Goal: Transaction & Acquisition: Purchase product/service

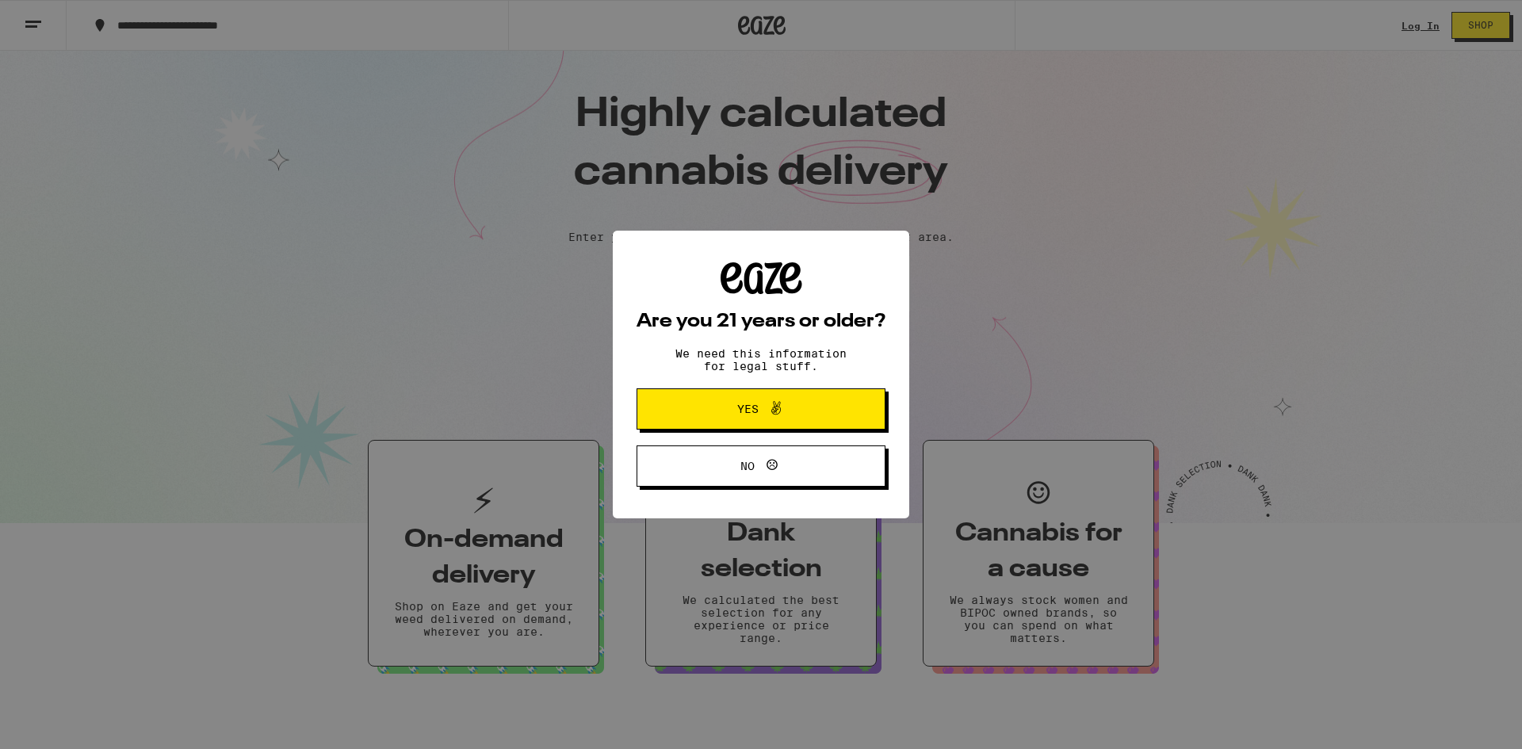
click at [724, 399] on button "Yes" at bounding box center [760, 408] width 249 height 41
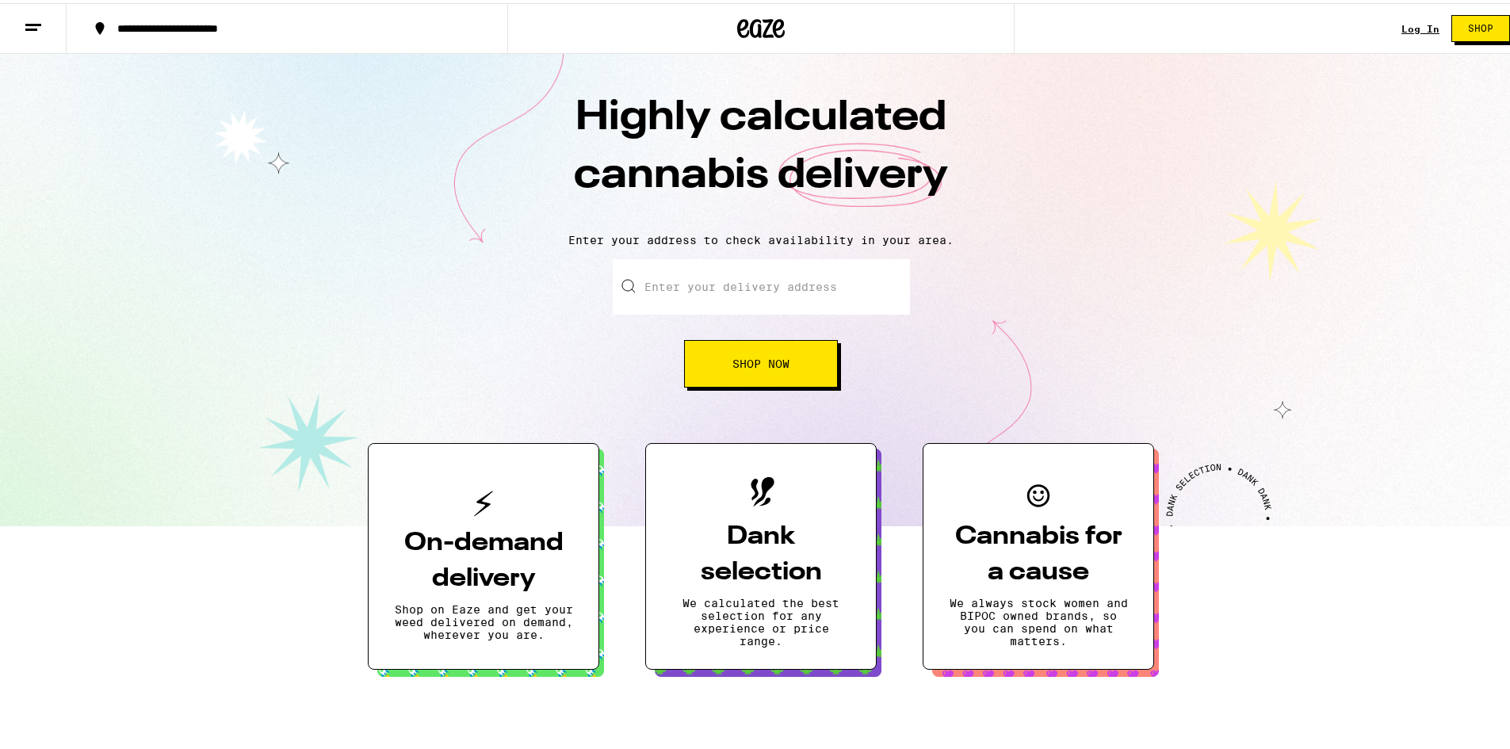
click at [1403, 33] on div "Log In Shop" at bounding box center [1461, 25] width 120 height 51
click at [1403, 31] on link "Log In" at bounding box center [1420, 26] width 38 height 10
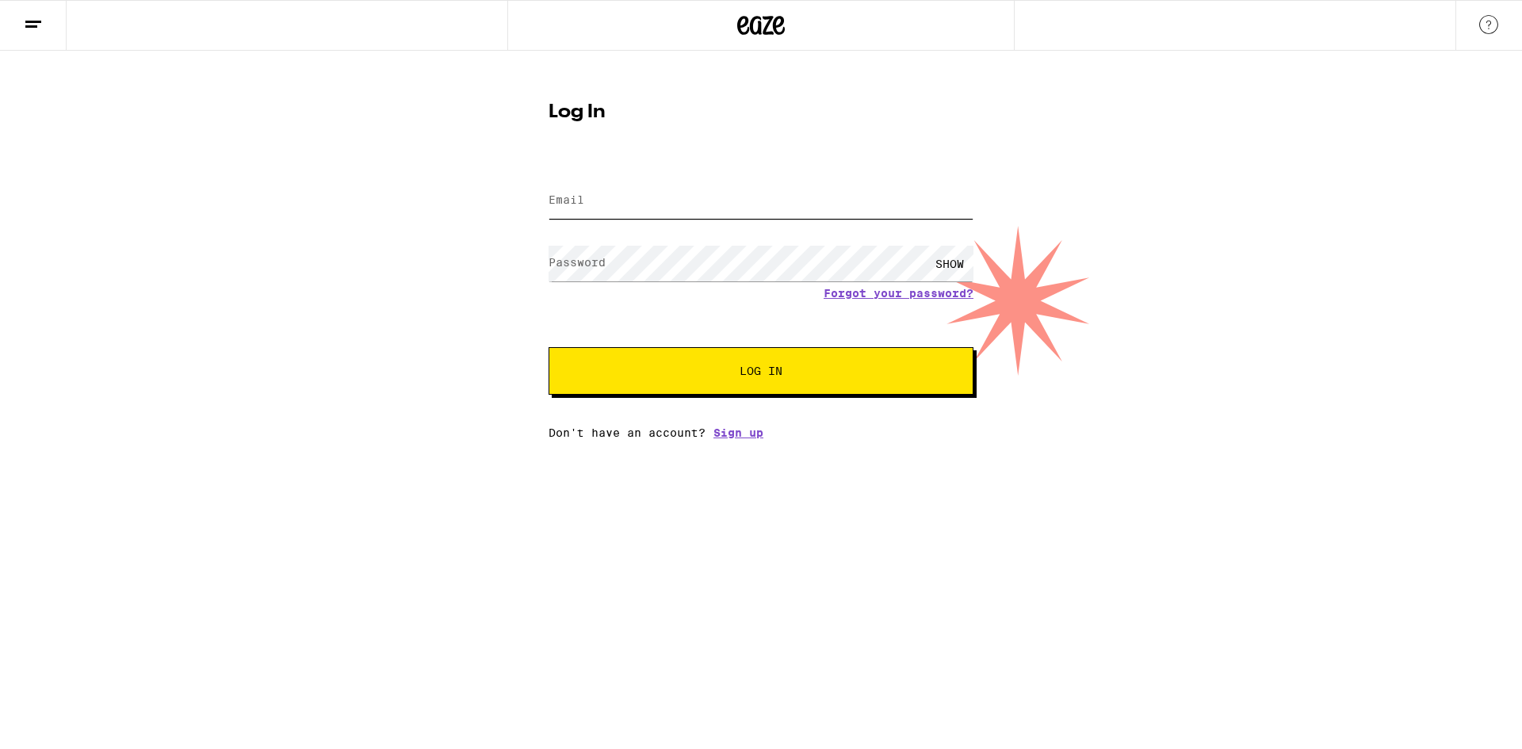
click at [753, 201] on input "Email" at bounding box center [760, 201] width 425 height 36
type input "[PERSON_NAME][EMAIL_ADDRESS][PERSON_NAME][DOMAIN_NAME]"
click at [548, 347] on button "Log In" at bounding box center [760, 371] width 425 height 48
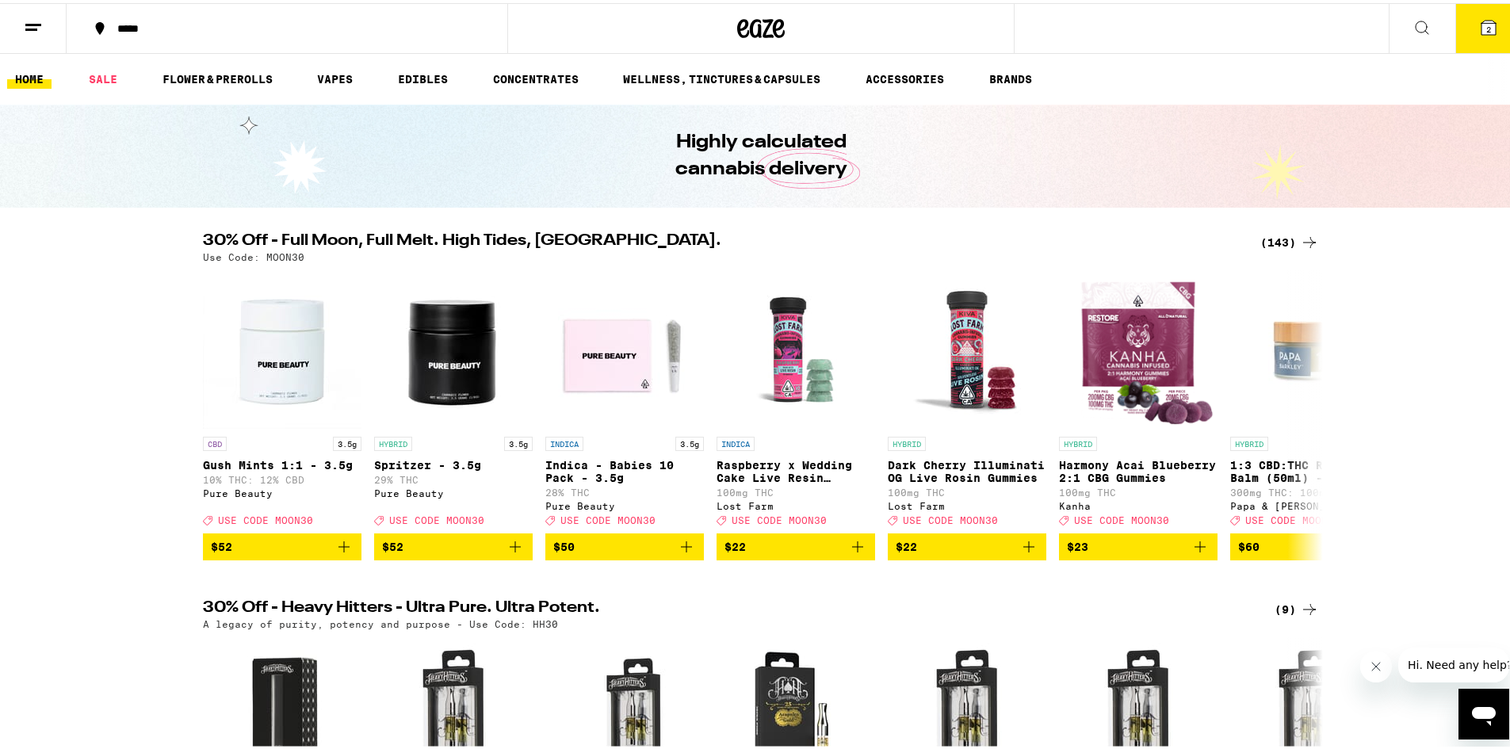
click at [1389, 39] on button at bounding box center [1422, 26] width 67 height 50
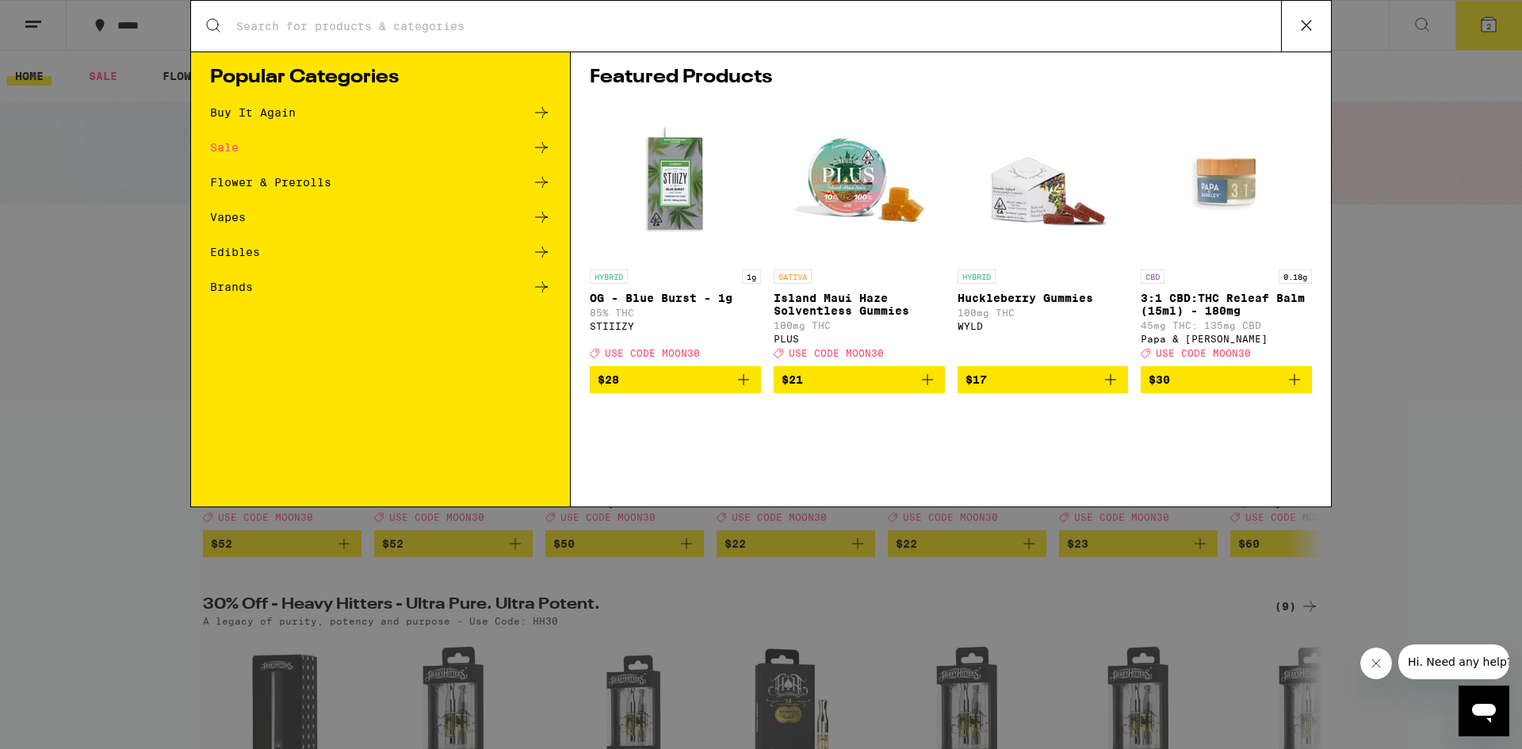
click at [553, 29] on input "Search for Products" at bounding box center [757, 26] width 1045 height 14
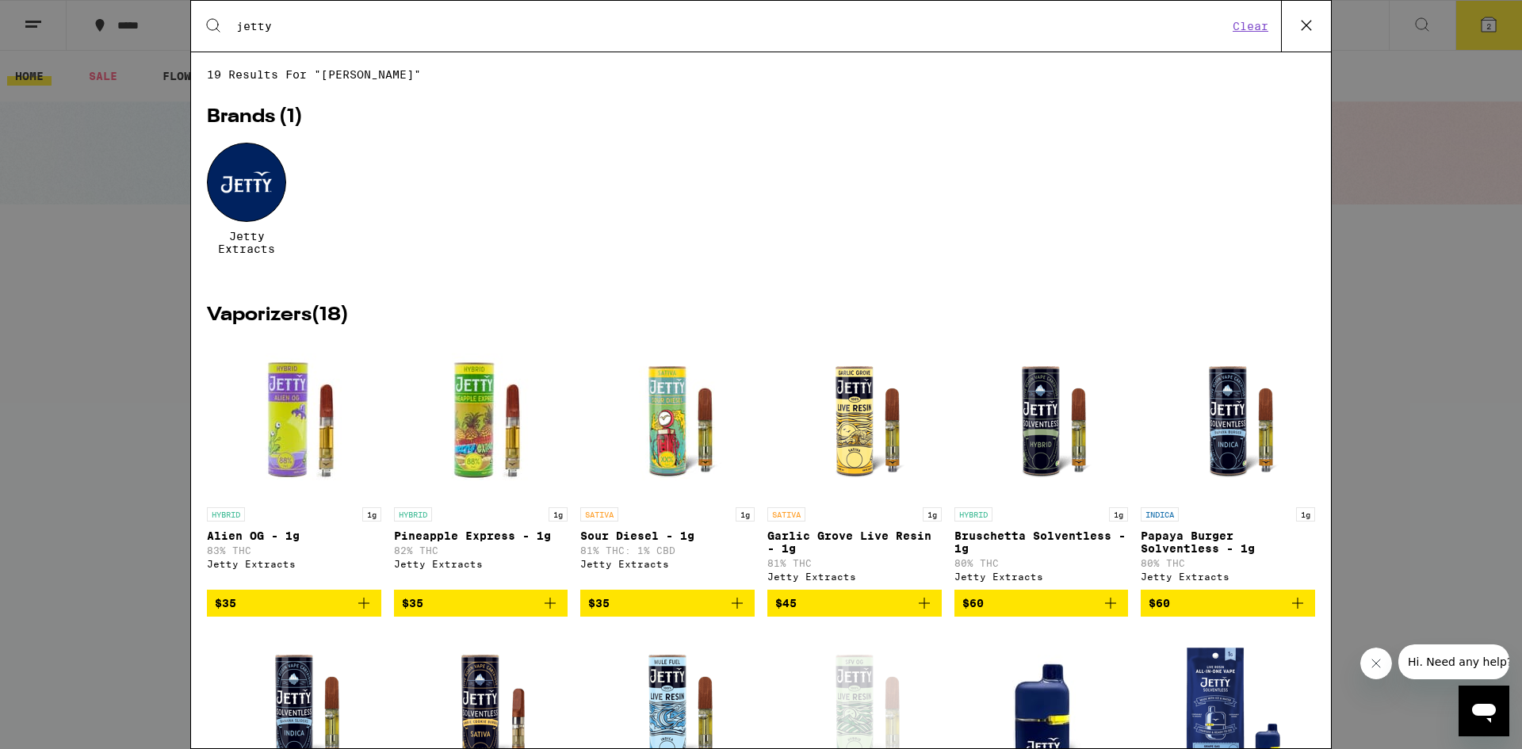
type input "jetty"
click at [1102, 613] on icon "Add to bag" at bounding box center [1110, 603] width 19 height 19
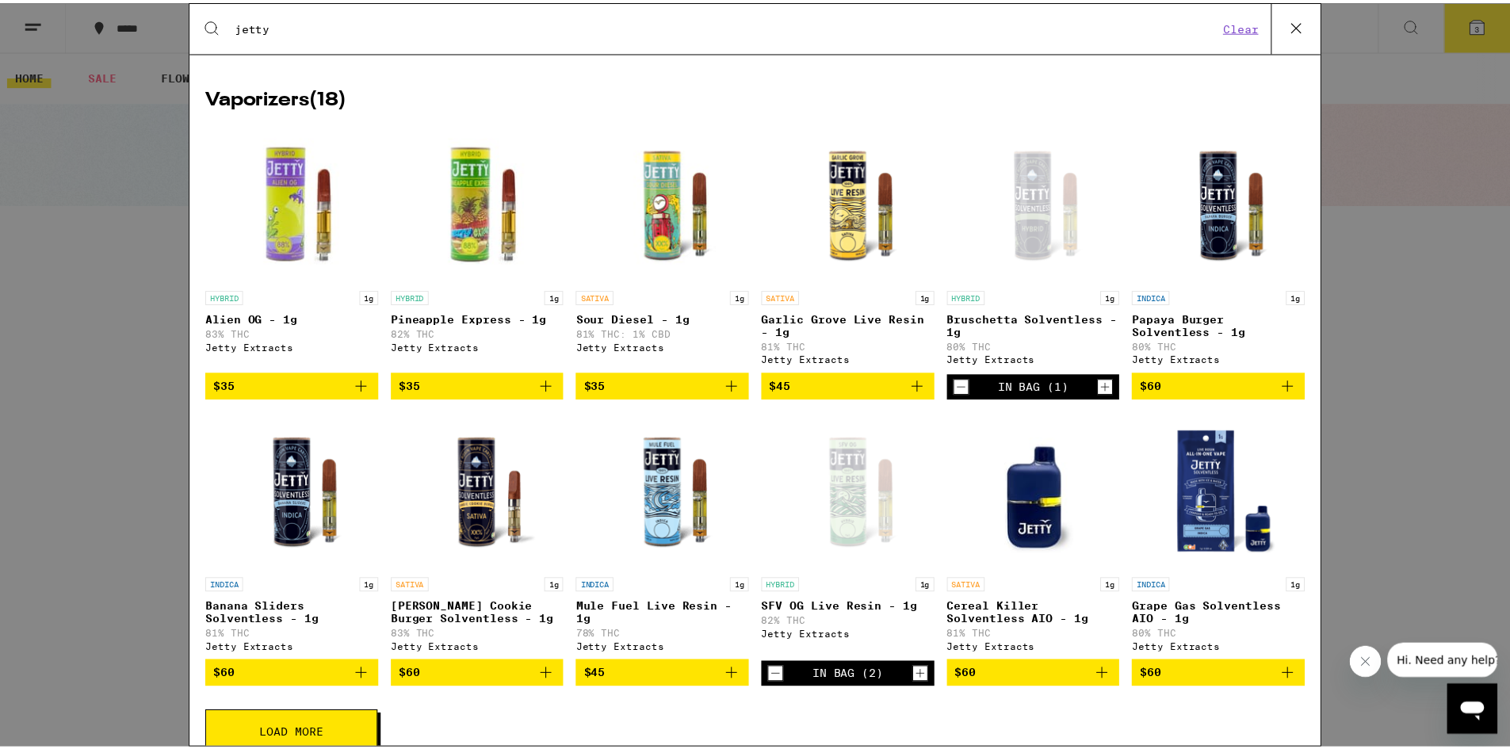
scroll to position [113, 0]
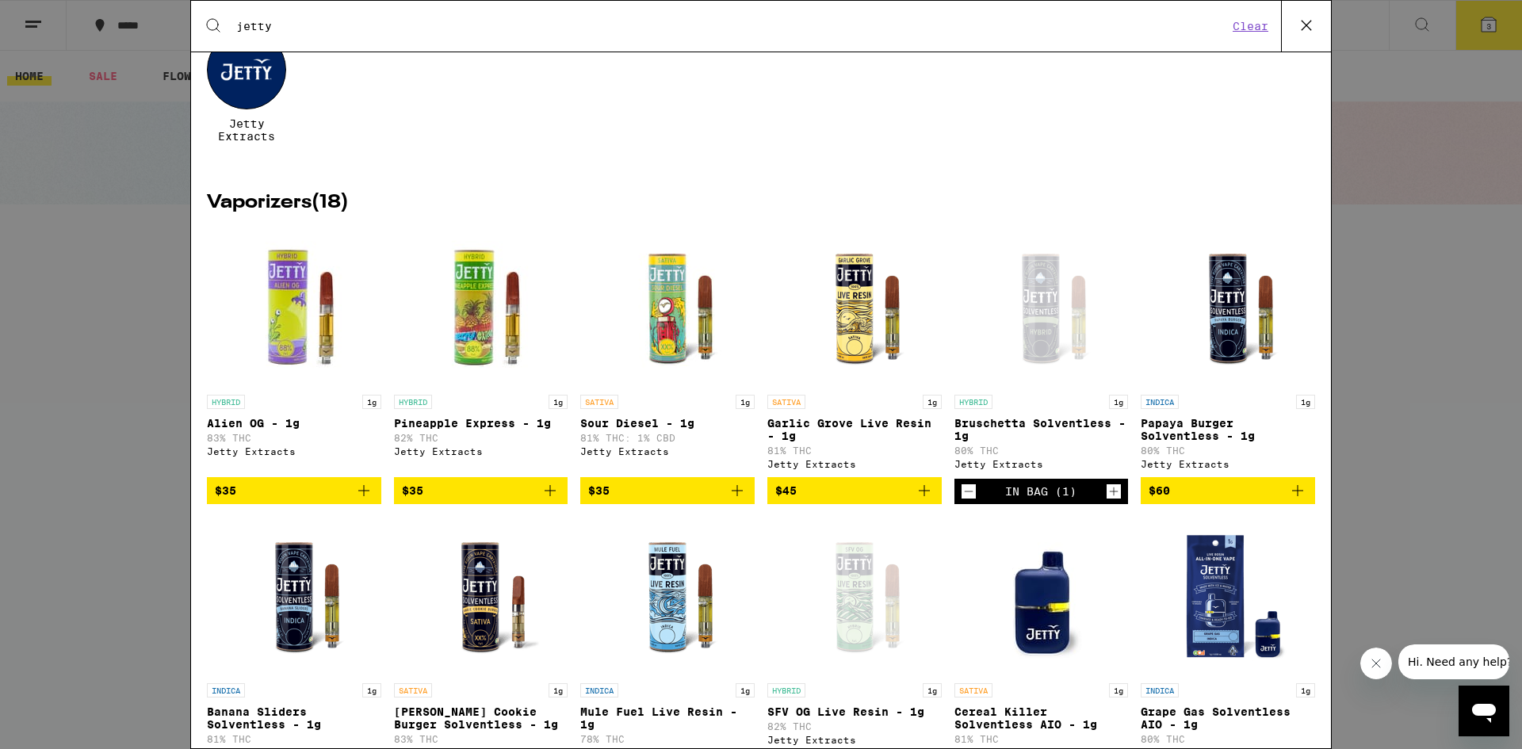
click at [1108, 499] on icon "Increment" at bounding box center [1113, 491] width 14 height 19
click at [1316, 25] on icon at bounding box center [1306, 25] width 24 height 24
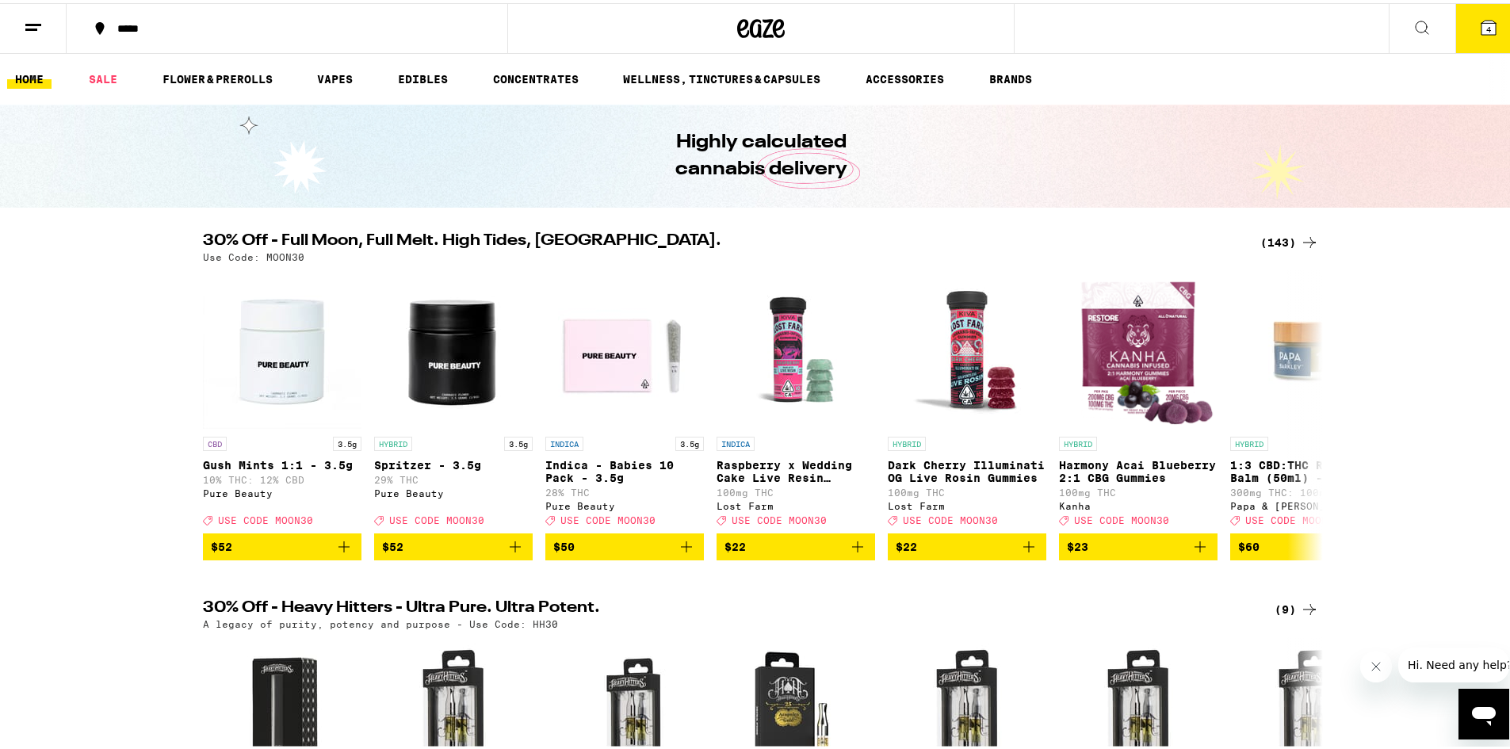
click at [1479, 21] on icon at bounding box center [1488, 24] width 19 height 19
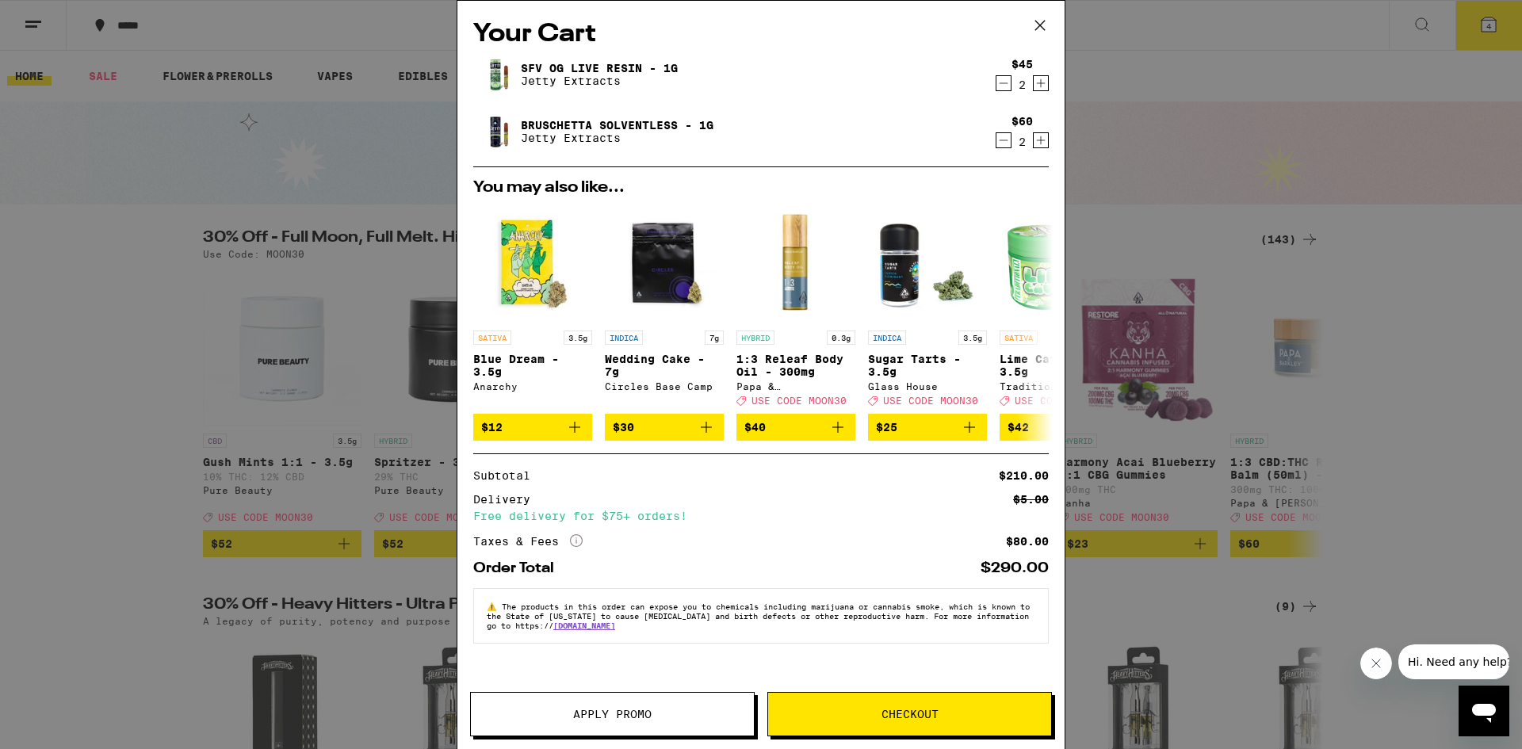
click at [1002, 82] on icon "Decrement" at bounding box center [1003, 83] width 14 height 19
click at [995, 139] on div "$60 2" at bounding box center [1018, 131] width 59 height 33
click at [995, 139] on button "Decrement" at bounding box center [1003, 140] width 16 height 16
click at [1037, 26] on icon at bounding box center [1040, 25] width 24 height 24
